Goal: Information Seeking & Learning: Learn about a topic

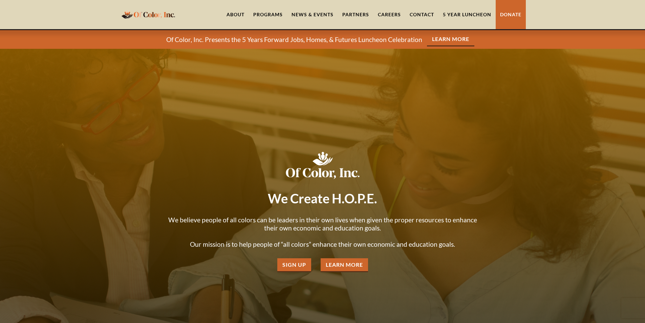
click at [264, 15] on div "Programs" at bounding box center [267, 14] width 29 height 7
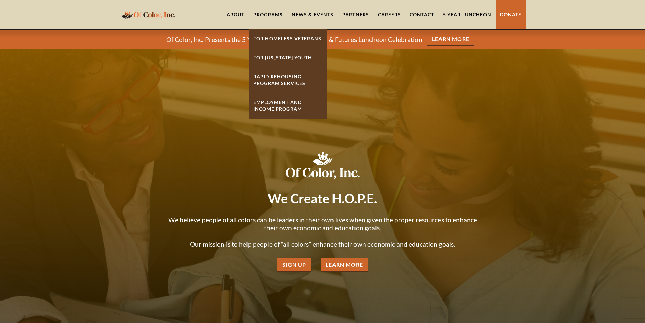
click at [239, 16] on link "About" at bounding box center [235, 14] width 27 height 29
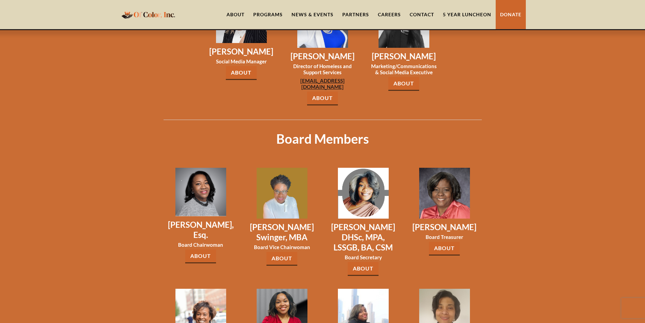
scroll to position [775, 0]
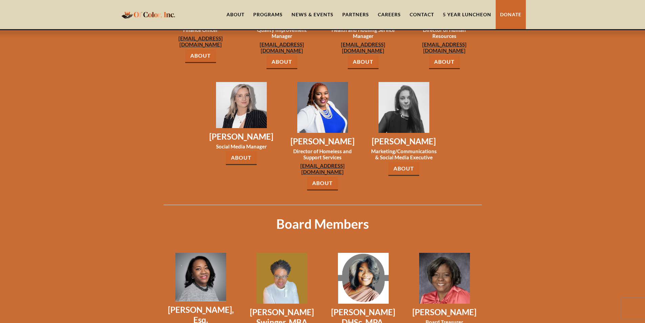
click at [361, 12] on link "Partners" at bounding box center [356, 14] width 36 height 29
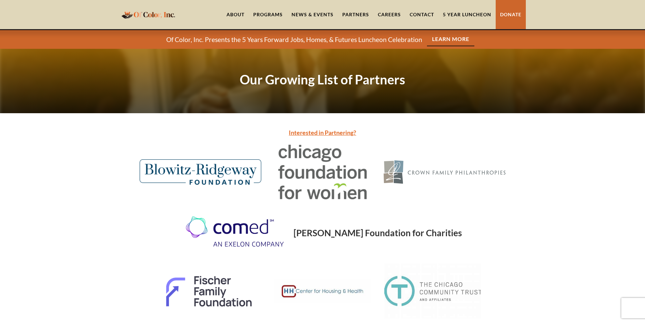
click at [261, 12] on div "Programs" at bounding box center [267, 14] width 29 height 7
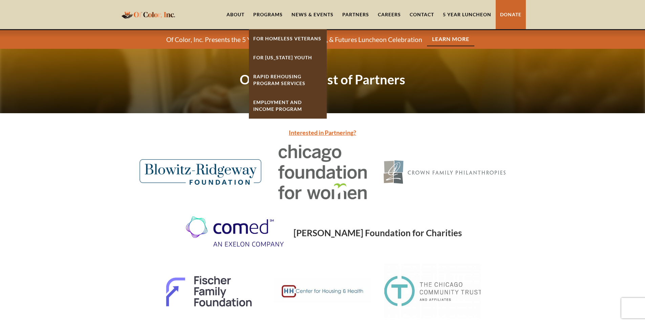
click at [290, 84] on strong "Rapid ReHousing Program Services" at bounding box center [279, 79] width 52 height 13
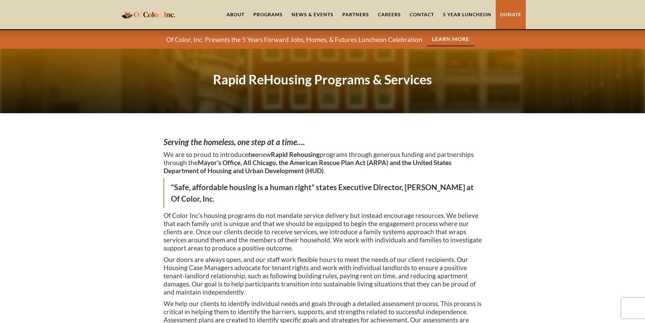
click at [301, 10] on link "News & Events" at bounding box center [312, 14] width 51 height 29
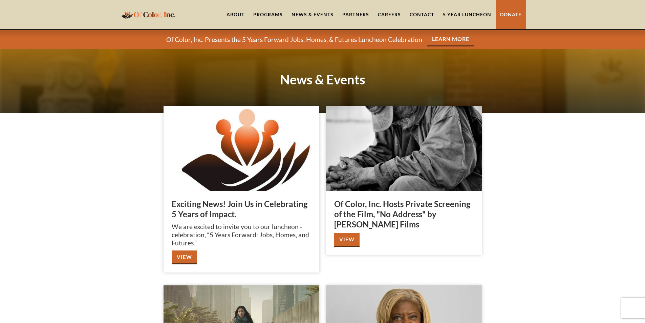
click at [274, 11] on div "Programs" at bounding box center [268, 14] width 38 height 29
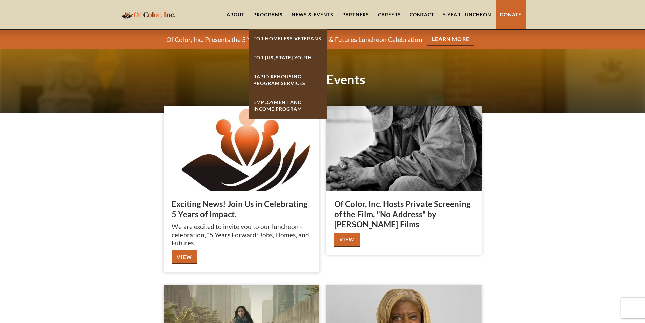
click at [281, 77] on strong "Rapid ReHousing Program Services" at bounding box center [279, 79] width 52 height 13
